Goal: Use online tool/utility: Utilize a website feature to perform a specific function

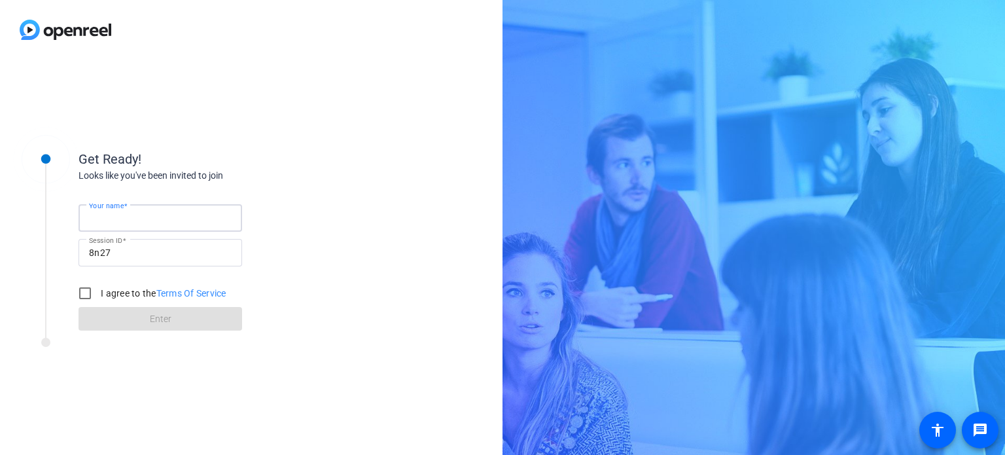
click at [218, 220] on input "Your name" at bounding box center [160, 218] width 143 height 16
type input "[PERSON_NAME]"
click at [84, 294] on input "I agree to the Terms Of Service" at bounding box center [85, 293] width 26 height 26
checkbox input "true"
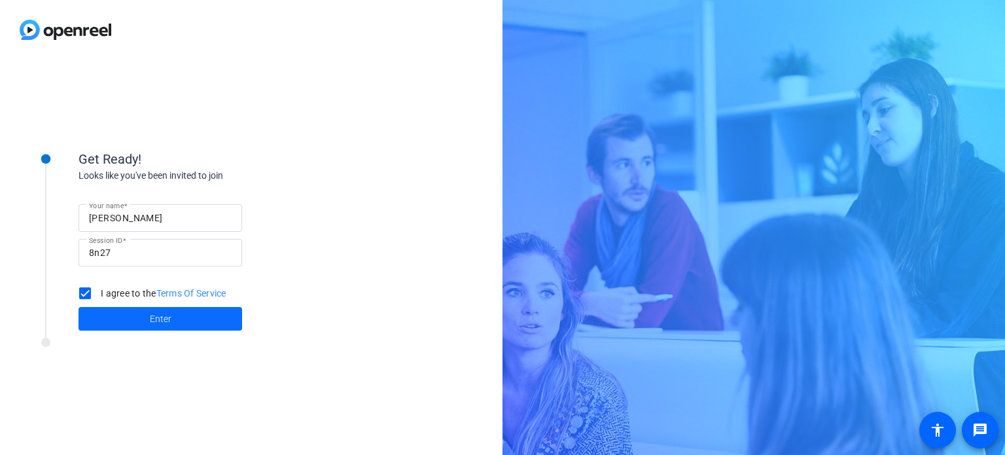
click at [147, 313] on span at bounding box center [160, 318] width 164 height 31
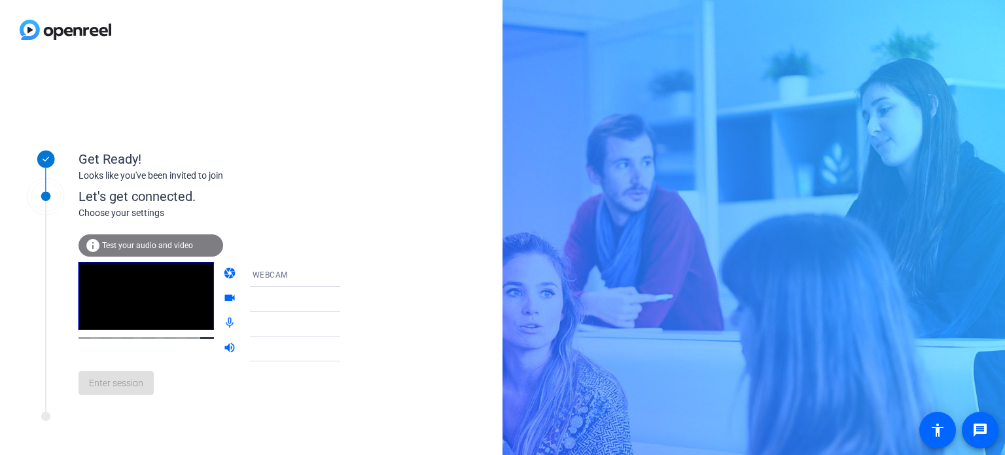
drag, startPoint x: 313, startPoint y: 86, endPoint x: 320, endPoint y: 151, distance: 65.7
click at [320, 151] on div "Get Ready!" at bounding box center [209, 159] width 262 height 20
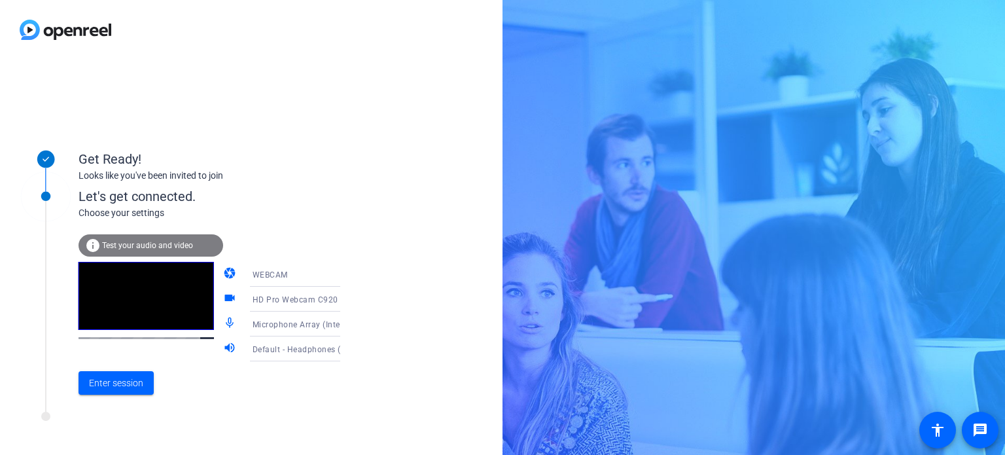
click at [317, 326] on span "Microphone Array (Intel® Smart Sound Technology for Digital Microphones)" at bounding box center [397, 324] width 290 height 10
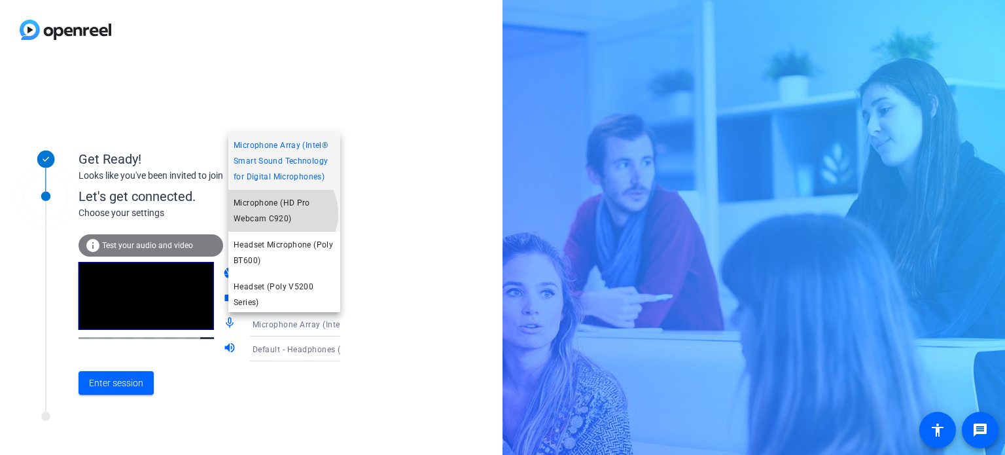
click at [280, 213] on span "Microphone (HD Pro Webcam C920)" at bounding box center [284, 210] width 101 height 31
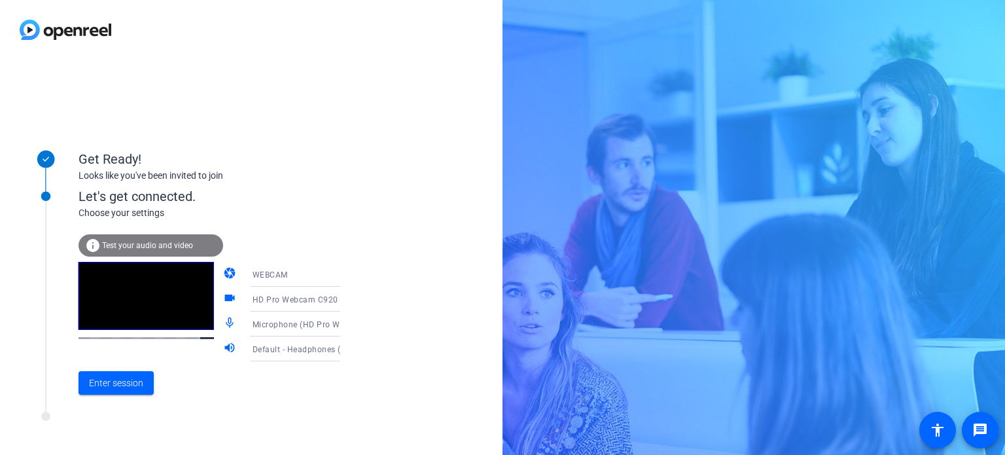
click at [350, 349] on icon at bounding box center [353, 348] width 7 height 3
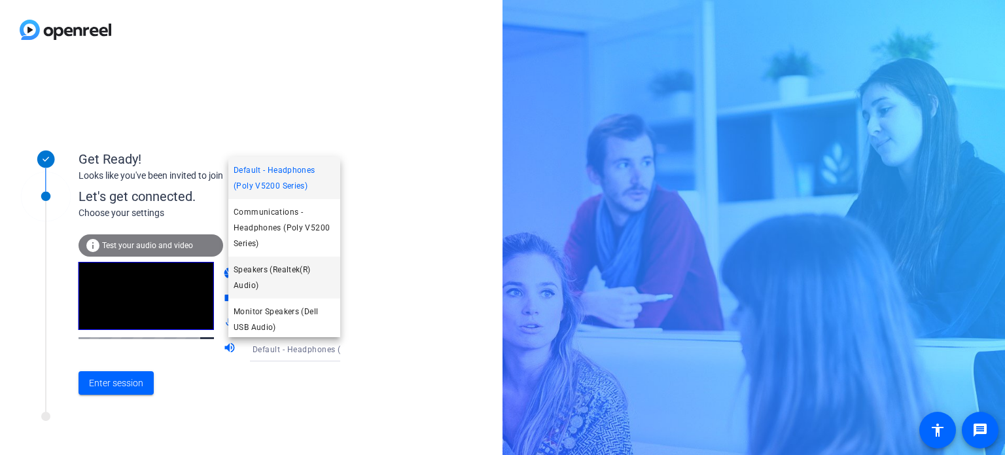
click at [300, 271] on span "Speakers (Realtek(R) Audio)" at bounding box center [284, 277] width 101 height 31
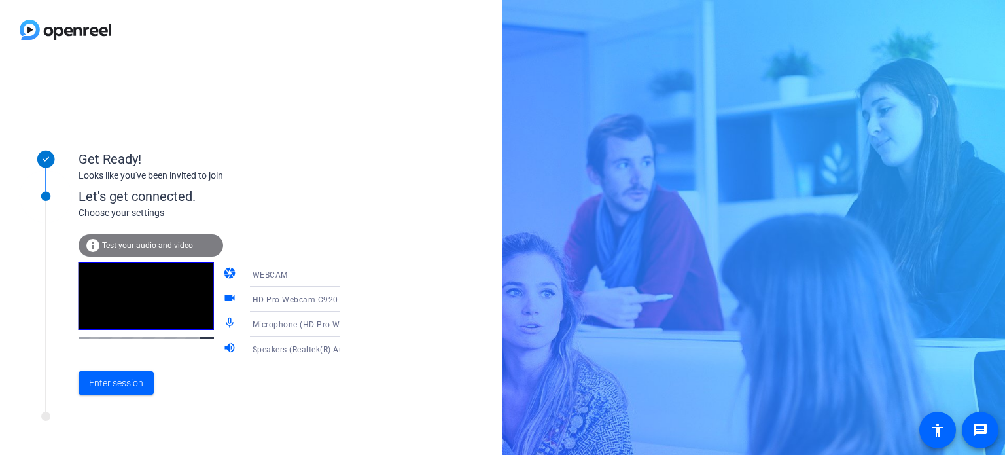
click at [223, 346] on mat-icon "volume_up" at bounding box center [231, 349] width 16 height 16
click at [141, 381] on span "Enter session" at bounding box center [116, 383] width 54 height 14
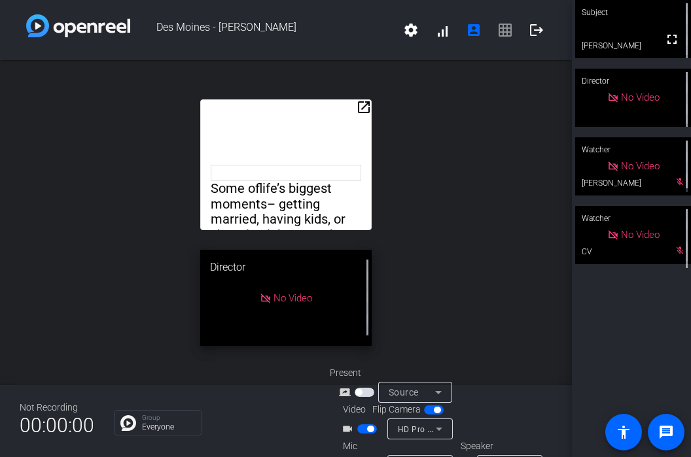
click at [356, 109] on mat-icon "open_in_new" at bounding box center [364, 107] width 16 height 16
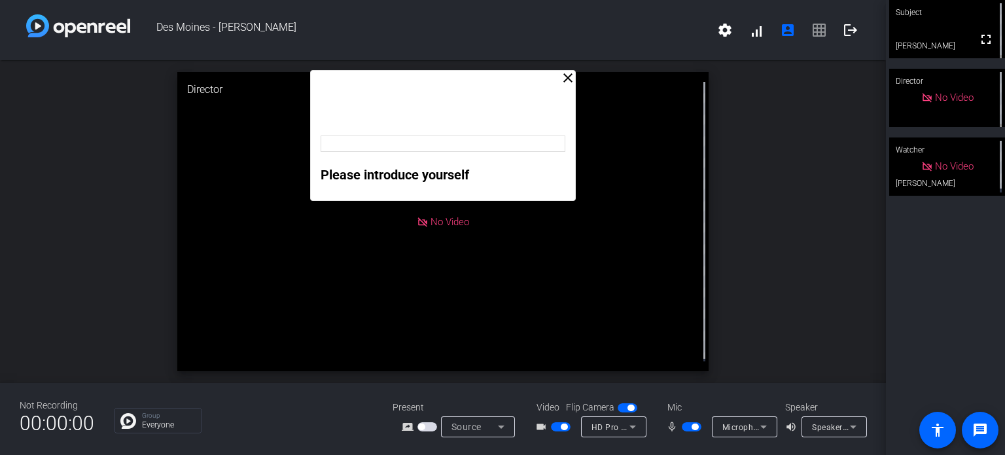
click at [567, 79] on mat-icon "close" at bounding box center [568, 78] width 16 height 16
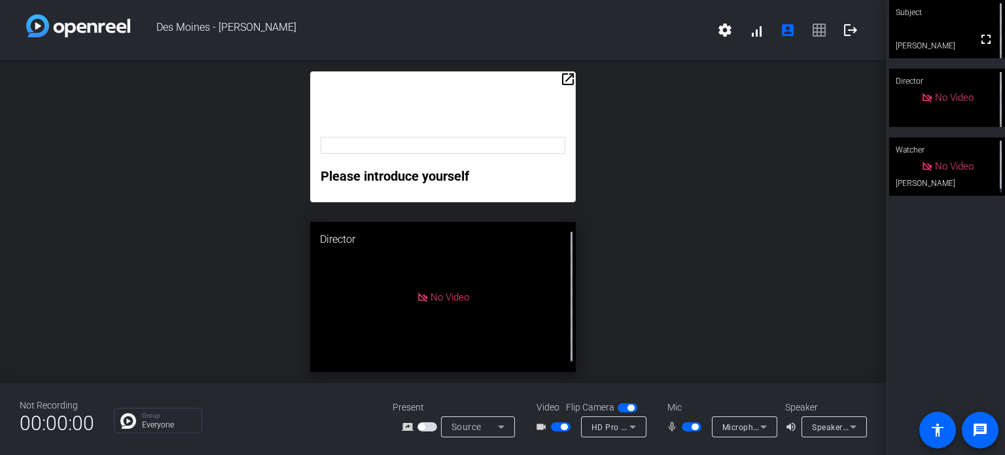
click at [678, 190] on div "open_in_new Please introduce yourself In a nutshell, what is life insurance? Th…" at bounding box center [443, 221] width 886 height 322
